Goal: Task Accomplishment & Management: Use online tool/utility

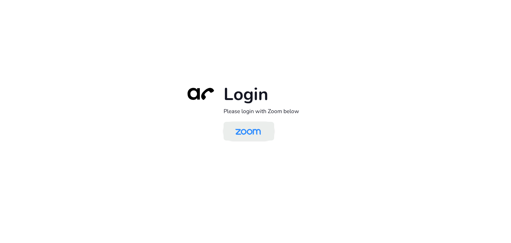
click at [257, 133] on img at bounding box center [248, 131] width 37 height 17
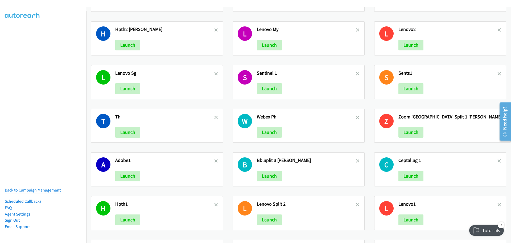
scroll to position [346, 0]
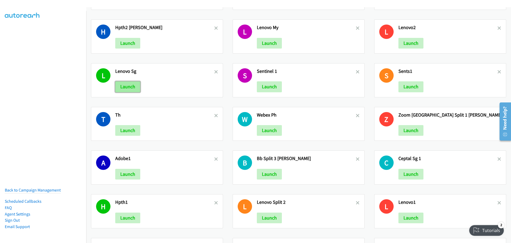
click at [132, 88] on button "Launch" at bounding box center [127, 86] width 25 height 11
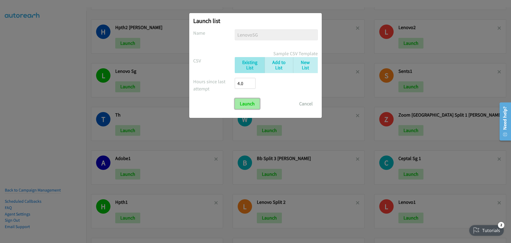
click at [252, 107] on input "Launch" at bounding box center [247, 103] width 25 height 11
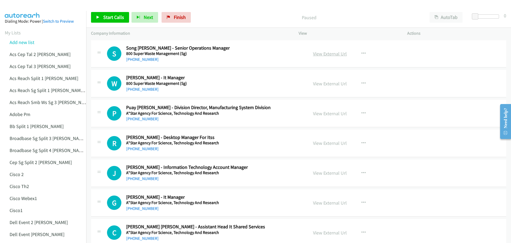
click at [332, 55] on link "View External Url" at bounding box center [330, 54] width 34 height 6
click at [375, 11] on div "Start Calls Pause Next Finish Paused AutoTab AutoTab 0" at bounding box center [298, 17] width 425 height 21
click at [114, 15] on span "Start Calls" at bounding box center [113, 17] width 21 height 6
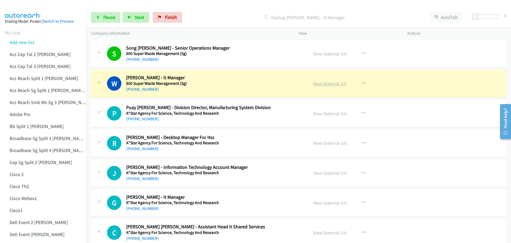
click at [334, 85] on link "View External Url" at bounding box center [330, 83] width 34 height 6
click at [101, 15] on link "Pause" at bounding box center [105, 17] width 29 height 11
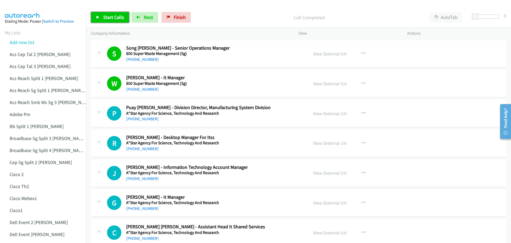
click at [101, 18] on link "Start Calls" at bounding box center [110, 17] width 38 height 11
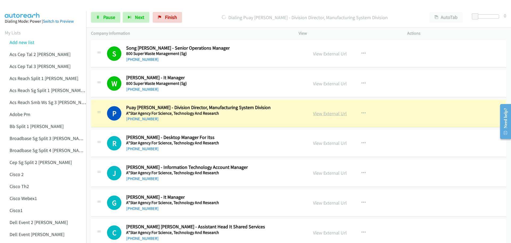
click at [323, 114] on link "View External Url" at bounding box center [330, 113] width 34 height 6
click at [108, 18] on span "Pause" at bounding box center [109, 17] width 12 height 6
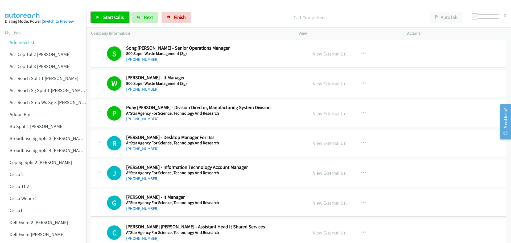
click at [106, 14] on link "Start Calls" at bounding box center [110, 17] width 38 height 11
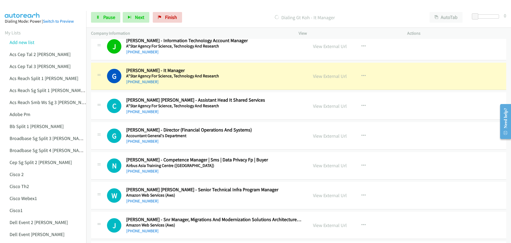
scroll to position [133, 0]
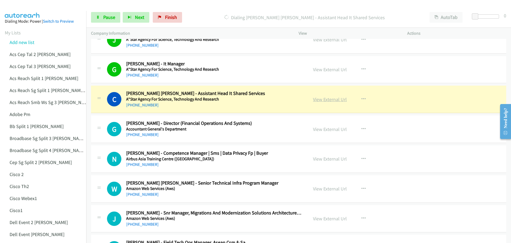
click at [326, 100] on link "View External Url" at bounding box center [330, 99] width 34 height 6
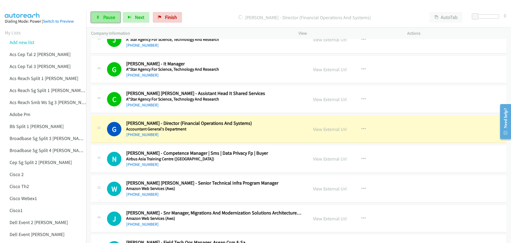
click at [108, 16] on span "Pause" at bounding box center [109, 17] width 12 height 6
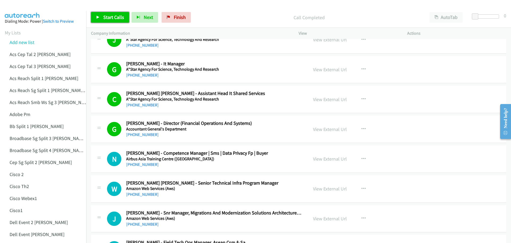
click at [107, 19] on span "Start Calls" at bounding box center [113, 17] width 21 height 6
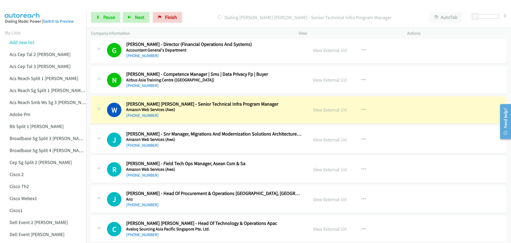
scroll to position [213, 0]
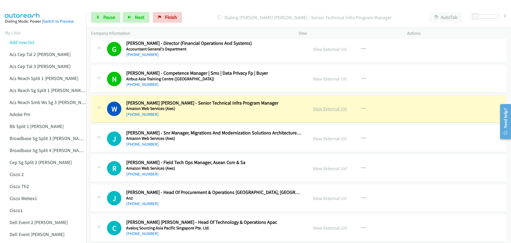
click at [326, 108] on link "View External Url" at bounding box center [330, 108] width 34 height 6
click at [102, 16] on link "Pause" at bounding box center [105, 17] width 29 height 11
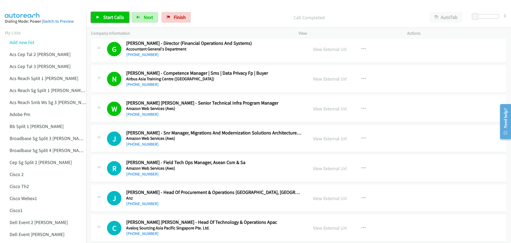
click at [112, 15] on span "Start Calls" at bounding box center [113, 17] width 21 height 6
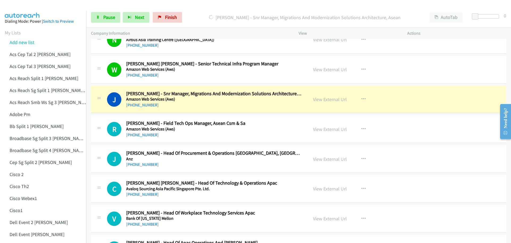
scroll to position [266, 0]
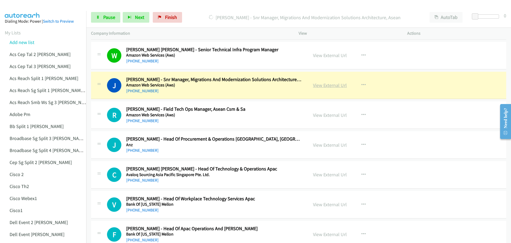
click at [326, 86] on link "View External Url" at bounding box center [330, 85] width 34 height 6
click at [116, 14] on link "Pause" at bounding box center [105, 17] width 29 height 11
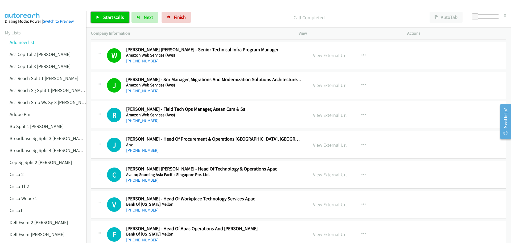
click at [111, 17] on span "Start Calls" at bounding box center [113, 17] width 21 height 6
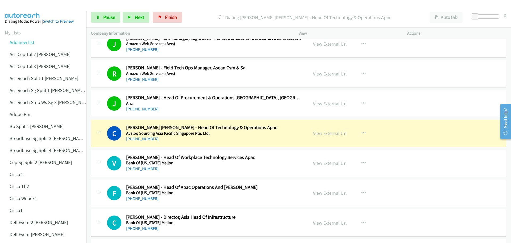
scroll to position [320, 0]
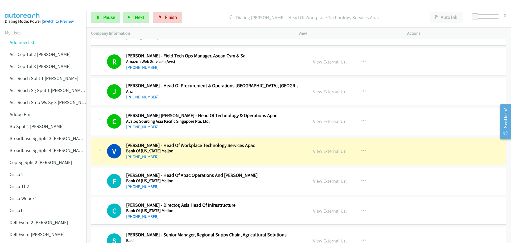
click at [329, 149] on link "View External Url" at bounding box center [330, 151] width 34 height 6
click at [109, 16] on span "Pause" at bounding box center [109, 17] width 12 height 6
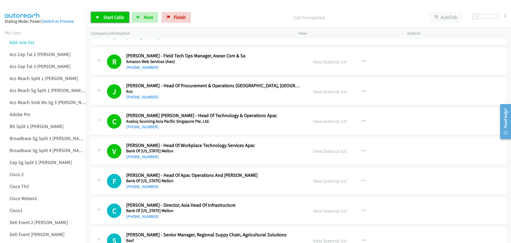
click at [107, 14] on link "Start Calls" at bounding box center [110, 17] width 38 height 11
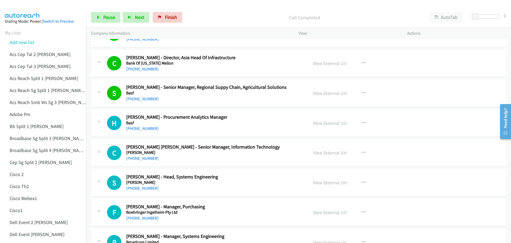
scroll to position [479, 0]
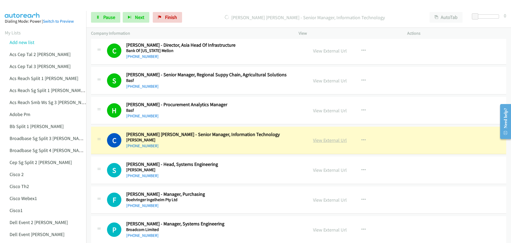
click at [329, 142] on link "View External Url" at bounding box center [330, 140] width 34 height 6
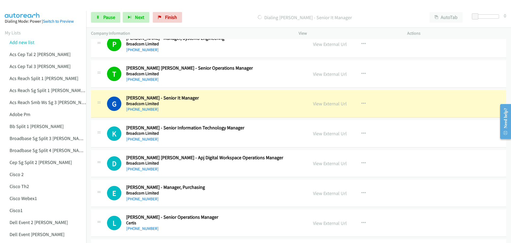
scroll to position [666, 0]
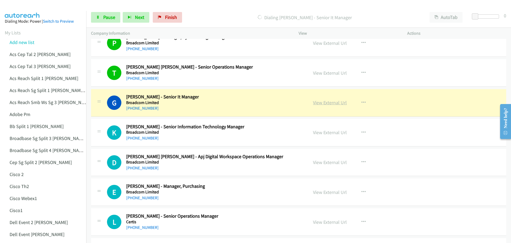
click at [329, 103] on link "View External Url" at bounding box center [330, 102] width 34 height 6
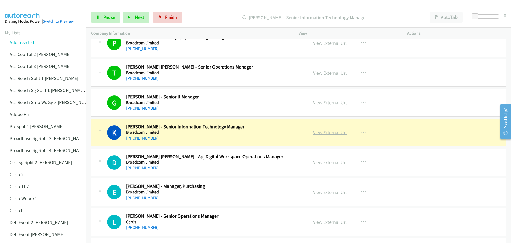
click at [327, 133] on link "View External Url" at bounding box center [330, 132] width 34 height 6
click at [104, 18] on span "Pause" at bounding box center [109, 17] width 12 height 6
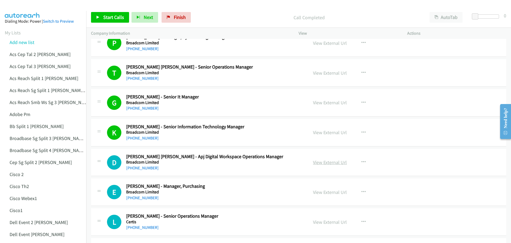
click at [321, 162] on link "View External Url" at bounding box center [330, 162] width 34 height 6
click at [117, 16] on span "Start Calls" at bounding box center [113, 17] width 21 height 6
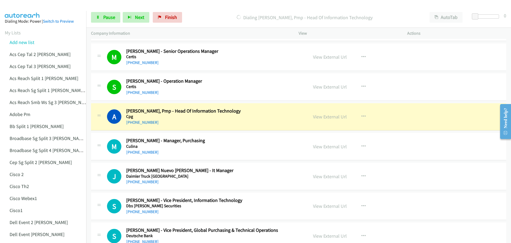
scroll to position [905, 0]
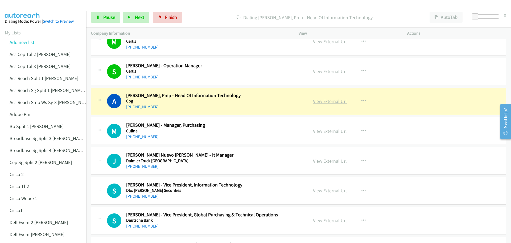
click at [330, 101] on link "View External Url" at bounding box center [330, 101] width 34 height 6
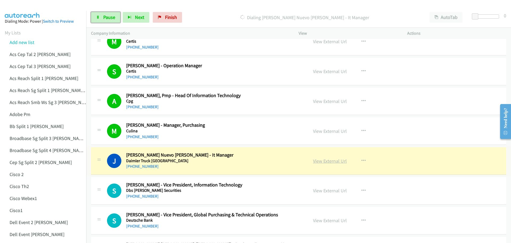
click at [326, 160] on link "View External Url" at bounding box center [330, 161] width 34 height 6
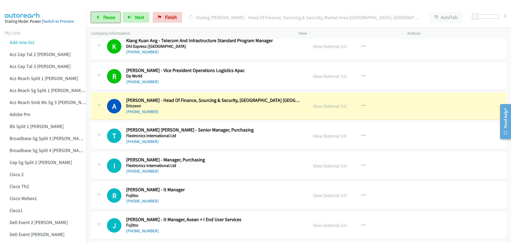
scroll to position [1225, 0]
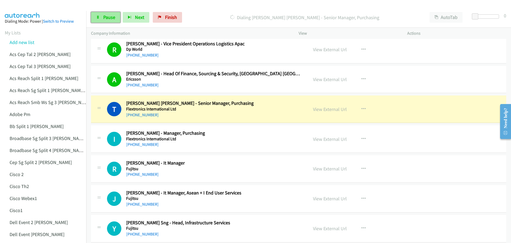
click at [106, 18] on span "Pause" at bounding box center [109, 17] width 12 height 6
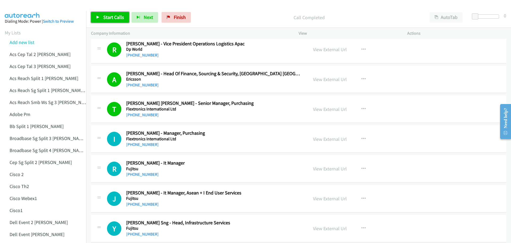
click at [108, 16] on span "Start Calls" at bounding box center [113, 17] width 21 height 6
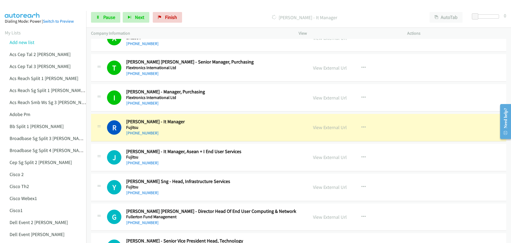
scroll to position [1278, 0]
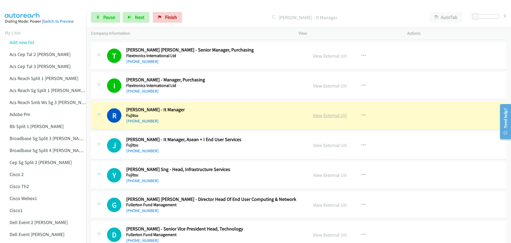
click at [335, 115] on link "View External Url" at bounding box center [330, 115] width 34 height 6
drag, startPoint x: 105, startPoint y: 15, endPoint x: 110, endPoint y: 15, distance: 5.4
click at [105, 15] on span "Pause" at bounding box center [109, 17] width 12 height 6
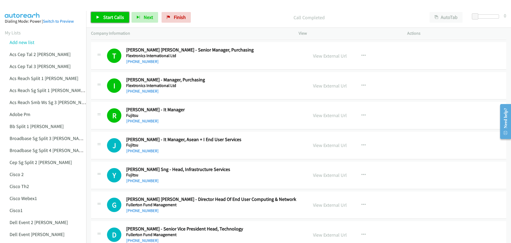
click at [110, 21] on link "Start Calls" at bounding box center [110, 17] width 38 height 11
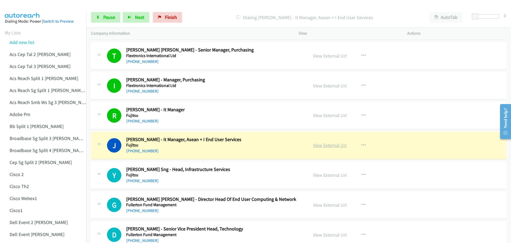
click at [326, 145] on link "View External Url" at bounding box center [330, 145] width 34 height 6
drag, startPoint x: 108, startPoint y: 18, endPoint x: 201, endPoint y: 11, distance: 93.2
click at [108, 18] on span "Pause" at bounding box center [109, 17] width 12 height 6
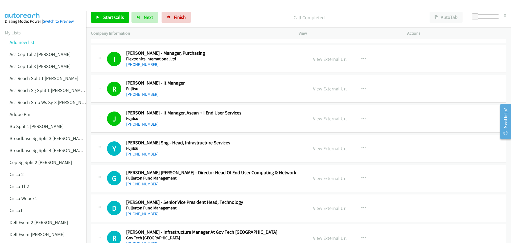
scroll to position [1332, 0]
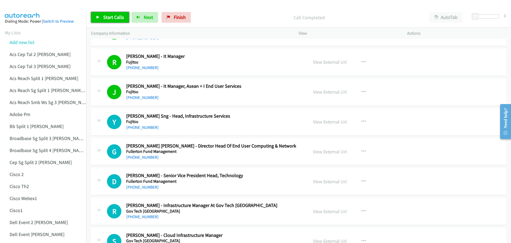
click at [115, 13] on link "Start Calls" at bounding box center [110, 17] width 38 height 11
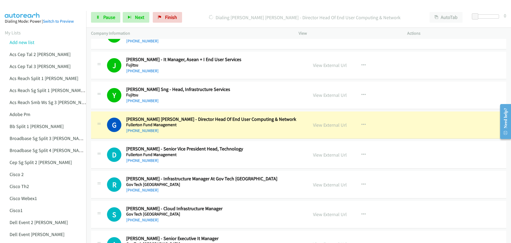
scroll to position [1385, 0]
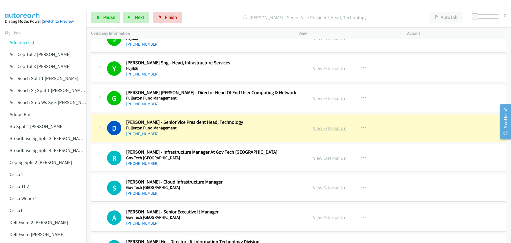
click at [326, 129] on link "View External Url" at bounding box center [330, 128] width 34 height 6
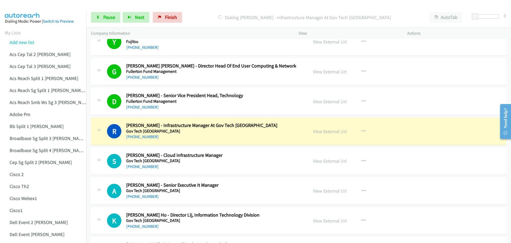
scroll to position [1438, 0]
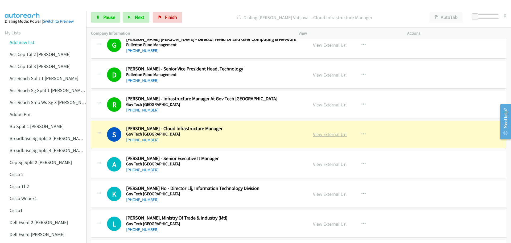
click at [329, 135] on link "View External Url" at bounding box center [330, 134] width 34 height 6
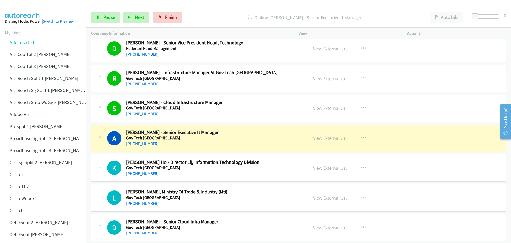
scroll to position [1465, 0]
click at [333, 137] on link "View External Url" at bounding box center [330, 137] width 34 height 6
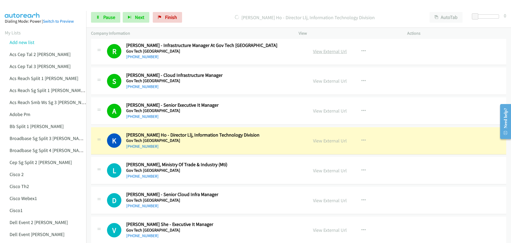
scroll to position [1518, 0]
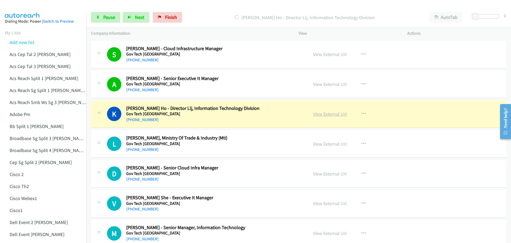
click at [334, 115] on link "View External Url" at bounding box center [330, 114] width 34 height 6
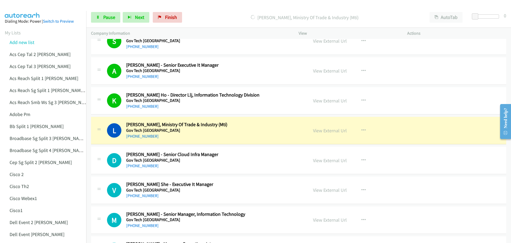
scroll to position [1545, 0]
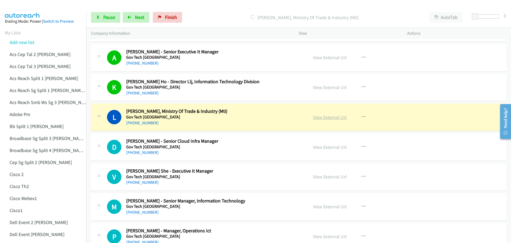
click at [337, 118] on link "View External Url" at bounding box center [330, 117] width 34 height 6
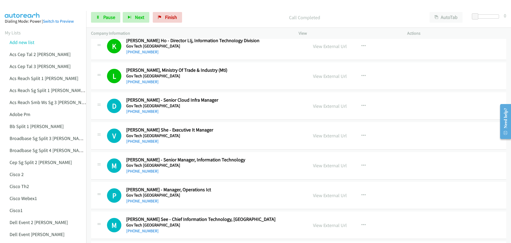
scroll to position [1598, 0]
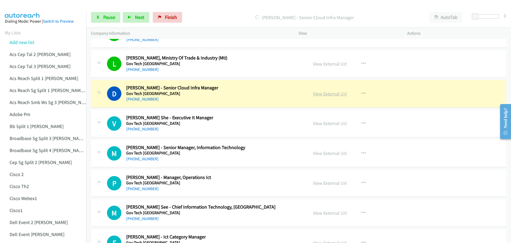
click at [329, 95] on link "View External Url" at bounding box center [330, 94] width 34 height 6
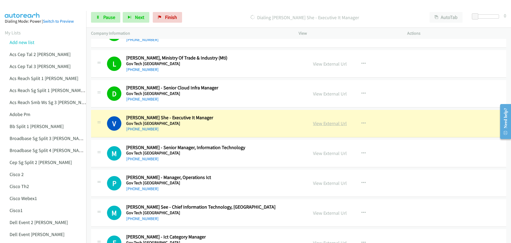
click at [324, 123] on link "View External Url" at bounding box center [330, 123] width 34 height 6
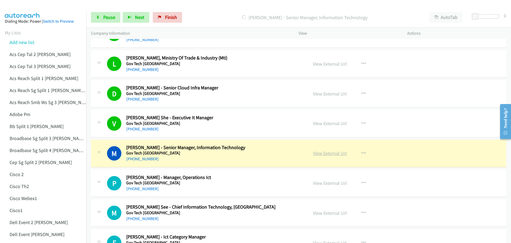
click at [333, 154] on link "View External Url" at bounding box center [330, 153] width 34 height 6
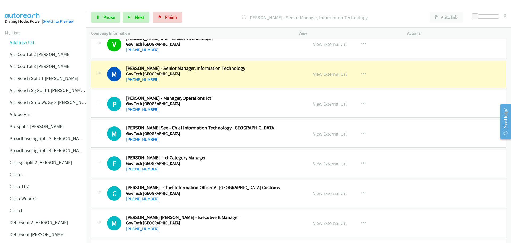
scroll to position [1678, 0]
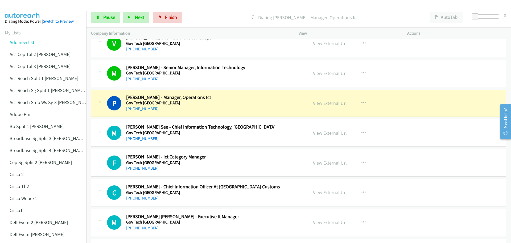
click at [337, 103] on link "View External Url" at bounding box center [330, 103] width 34 height 6
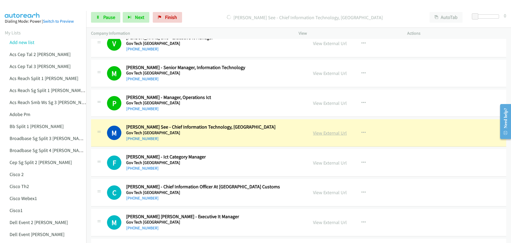
click at [327, 134] on link "View External Url" at bounding box center [330, 133] width 34 height 6
click at [107, 20] on span "Pause" at bounding box center [109, 17] width 12 height 6
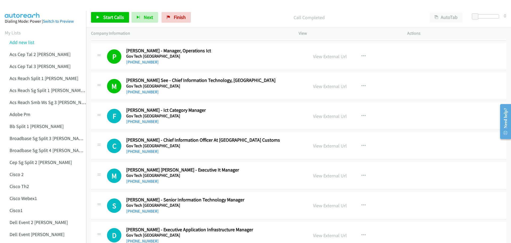
scroll to position [1731, 0]
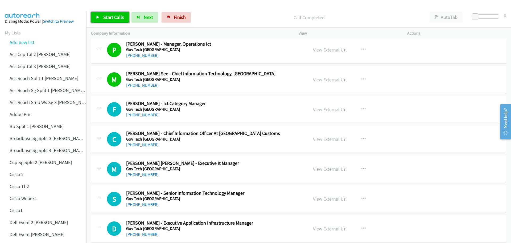
click at [112, 22] on link "Start Calls" at bounding box center [110, 17] width 38 height 11
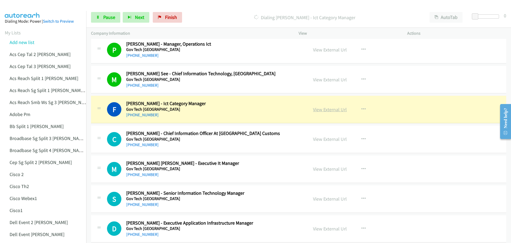
click at [325, 109] on link "View External Url" at bounding box center [330, 109] width 34 height 6
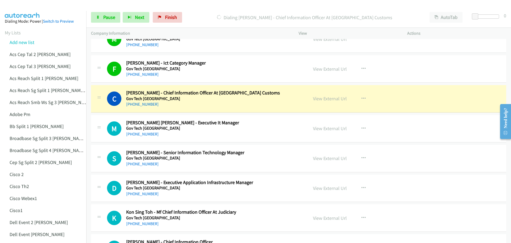
scroll to position [1784, 0]
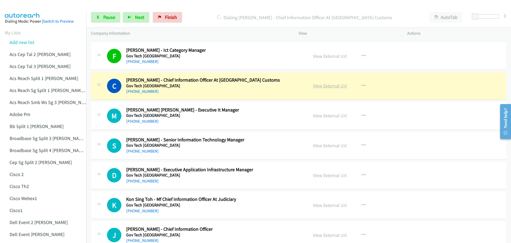
click at [329, 86] on link "View External Url" at bounding box center [330, 86] width 34 height 6
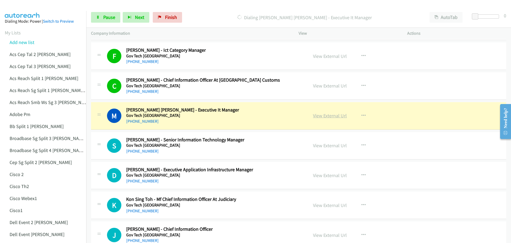
click at [331, 116] on link "View External Url" at bounding box center [330, 115] width 34 height 6
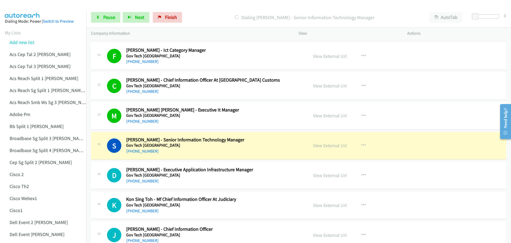
scroll to position [1811, 0]
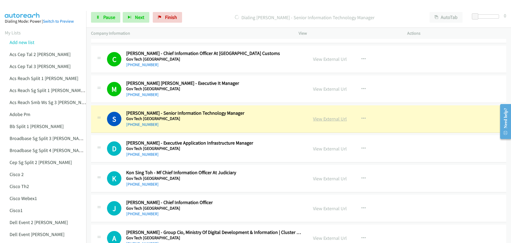
click at [329, 118] on link "View External Url" at bounding box center [330, 119] width 34 height 6
click at [112, 14] on span "Pause" at bounding box center [109, 17] width 12 height 6
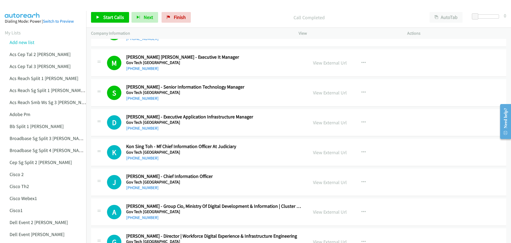
scroll to position [1838, 0]
click at [111, 15] on span "Start Calls" at bounding box center [113, 17] width 21 height 6
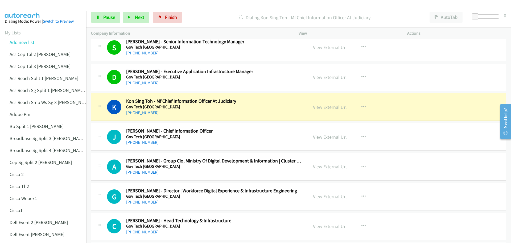
scroll to position [1891, 0]
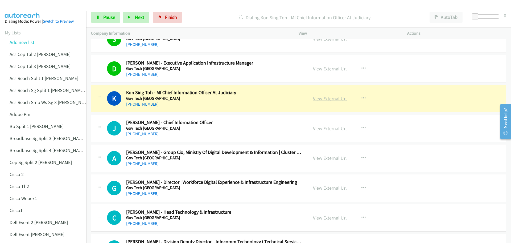
click at [330, 101] on link "View External Url" at bounding box center [330, 98] width 34 height 6
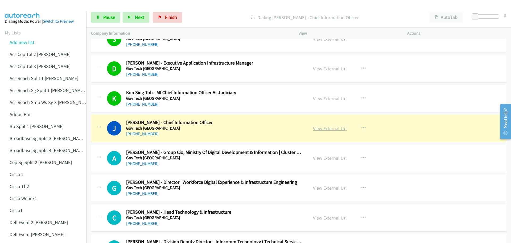
click at [327, 129] on link "View External Url" at bounding box center [330, 128] width 34 height 6
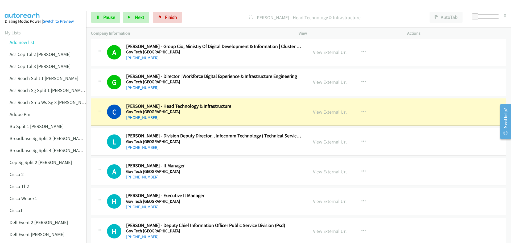
scroll to position [1997, 0]
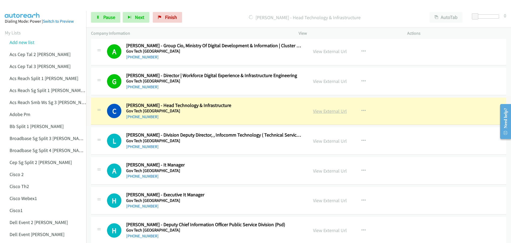
click at [334, 113] on link "View External Url" at bounding box center [330, 111] width 34 height 6
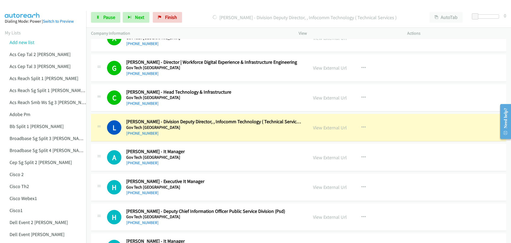
scroll to position [2024, 0]
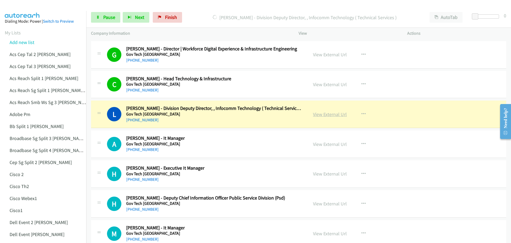
click at [322, 113] on link "View External Url" at bounding box center [330, 114] width 34 height 6
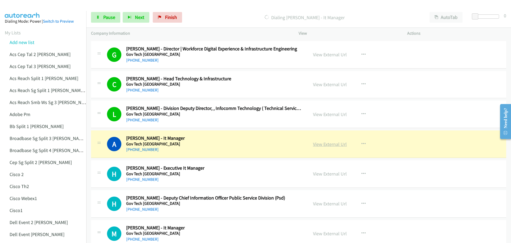
click at [325, 142] on link "View External Url" at bounding box center [330, 144] width 34 height 6
drag, startPoint x: 106, startPoint y: 21, endPoint x: 127, endPoint y: 17, distance: 21.7
click at [106, 21] on link "Pause" at bounding box center [105, 17] width 29 height 11
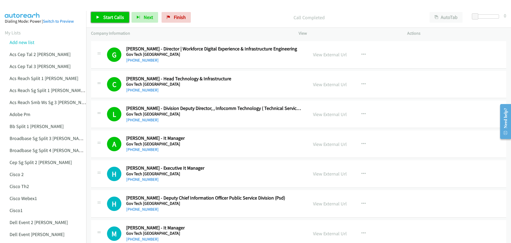
click at [117, 16] on span "Start Calls" at bounding box center [113, 17] width 21 height 6
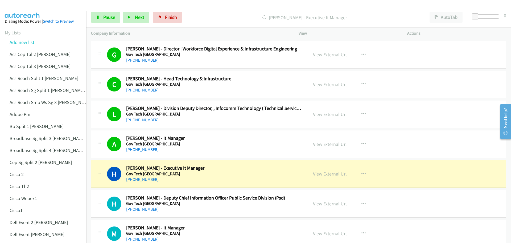
click at [330, 173] on link "View External Url" at bounding box center [330, 173] width 34 height 6
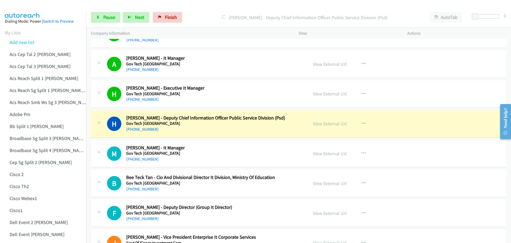
scroll to position [2131, 0]
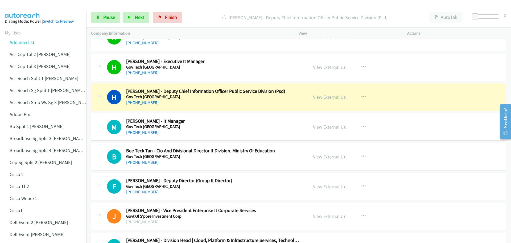
click at [326, 94] on link "View External Url" at bounding box center [330, 97] width 34 height 6
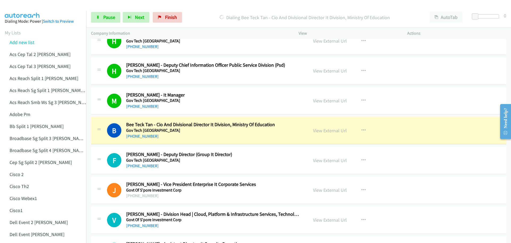
scroll to position [2157, 0]
click at [318, 130] on link "View External Url" at bounding box center [330, 130] width 34 height 6
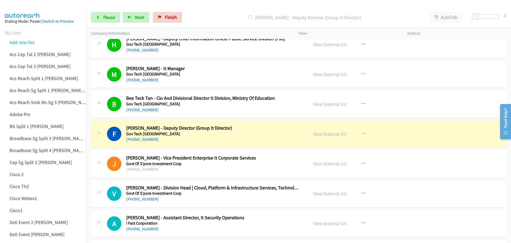
scroll to position [2184, 0]
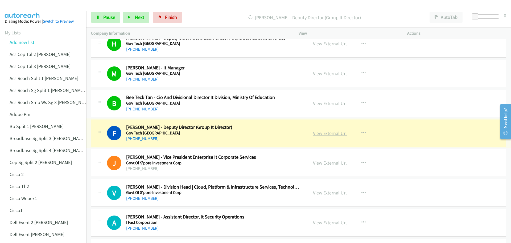
click at [322, 134] on link "View External Url" at bounding box center [330, 133] width 34 height 6
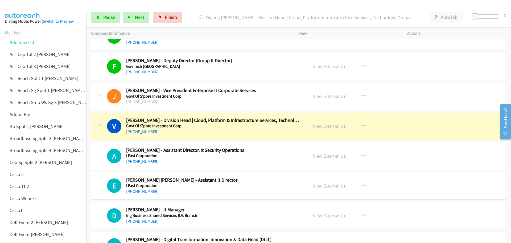
scroll to position [2264, 0]
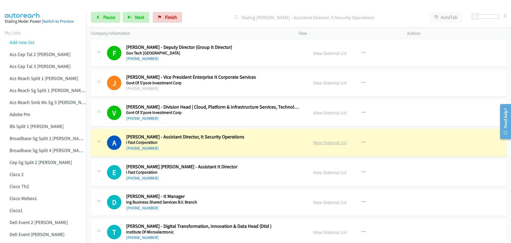
click at [325, 142] on link "View External Url" at bounding box center [330, 142] width 34 height 6
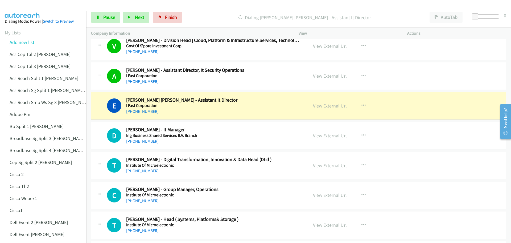
scroll to position [2344, 0]
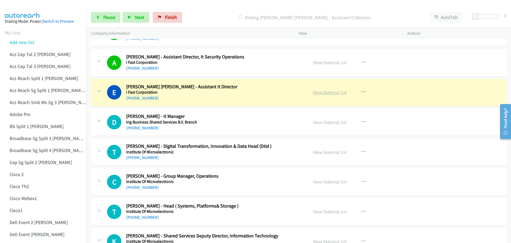
click at [331, 93] on link "View External Url" at bounding box center [330, 92] width 34 height 6
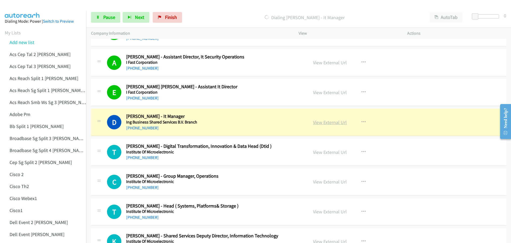
click at [323, 124] on link "View External Url" at bounding box center [330, 122] width 34 height 6
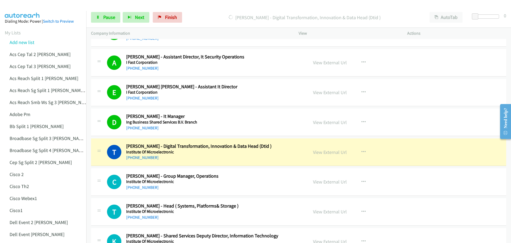
scroll to position [2370, 0]
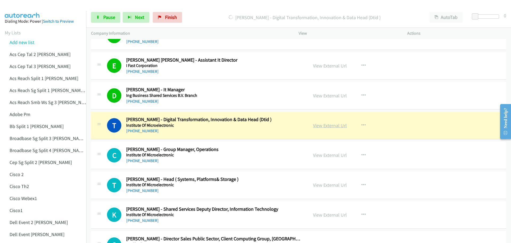
click at [320, 125] on link "View External Url" at bounding box center [330, 125] width 34 height 6
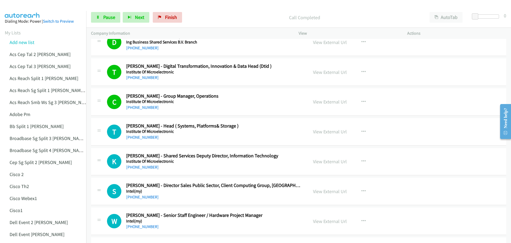
scroll to position [2450, 0]
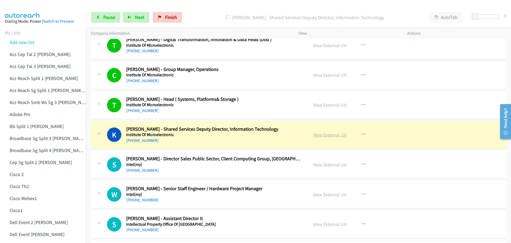
click at [328, 135] on link "View External Url" at bounding box center [330, 135] width 34 height 6
drag, startPoint x: 103, startPoint y: 15, endPoint x: 122, endPoint y: 12, distance: 19.5
click at [103, 15] on link "Pause" at bounding box center [105, 17] width 29 height 11
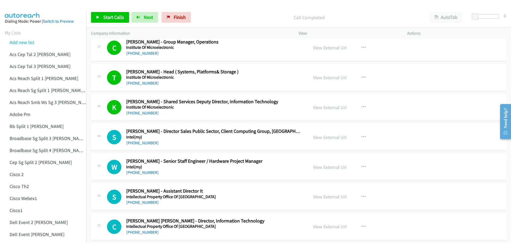
scroll to position [2503, 0]
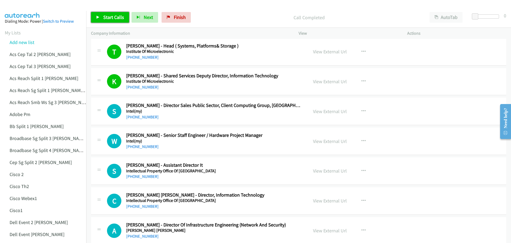
drag, startPoint x: 102, startPoint y: 19, endPoint x: 105, endPoint y: 14, distance: 6.7
click at [102, 19] on link "Start Calls" at bounding box center [110, 17] width 38 height 11
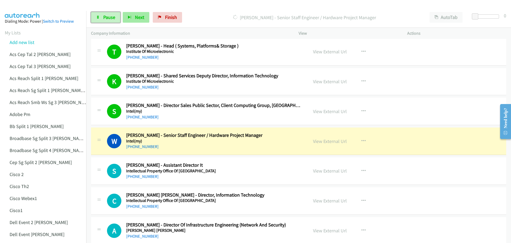
drag, startPoint x: 101, startPoint y: 15, endPoint x: 139, endPoint y: 13, distance: 37.9
click at [101, 15] on link "Pause" at bounding box center [105, 17] width 29 height 11
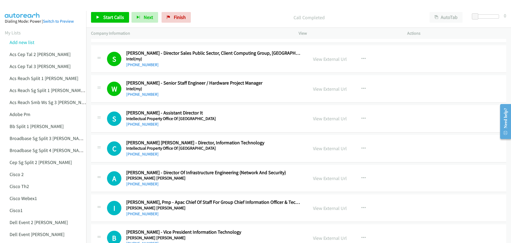
scroll to position [2557, 0]
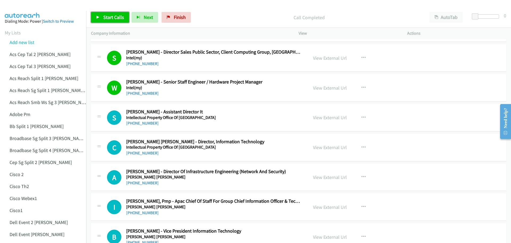
click at [105, 18] on span "Start Calls" at bounding box center [113, 17] width 21 height 6
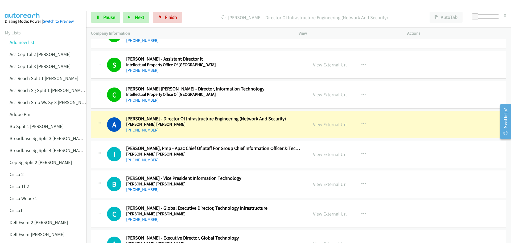
scroll to position [2610, 0]
click at [334, 125] on link "View External Url" at bounding box center [330, 124] width 34 height 6
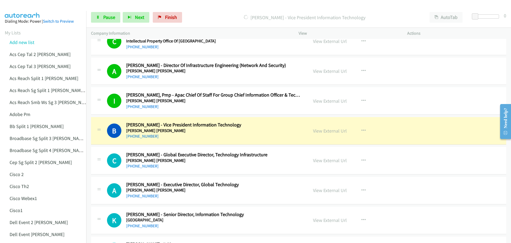
scroll to position [2690, 0]
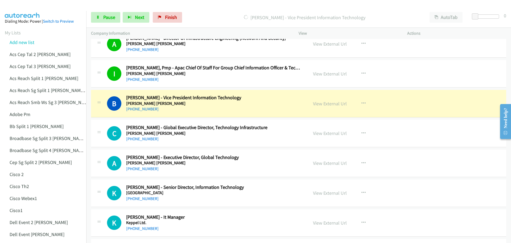
click at [332, 107] on div "View External Url View External Url Schedule/Manage Callback Start Calls Here R…" at bounding box center [364, 104] width 113 height 18
click at [334, 102] on link "View External Url" at bounding box center [330, 103] width 34 height 6
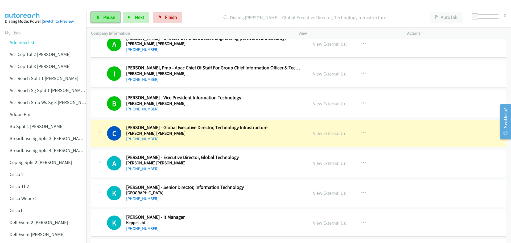
click at [105, 14] on span "Pause" at bounding box center [109, 17] width 12 height 6
